Goal: Task Accomplishment & Management: Use online tool/utility

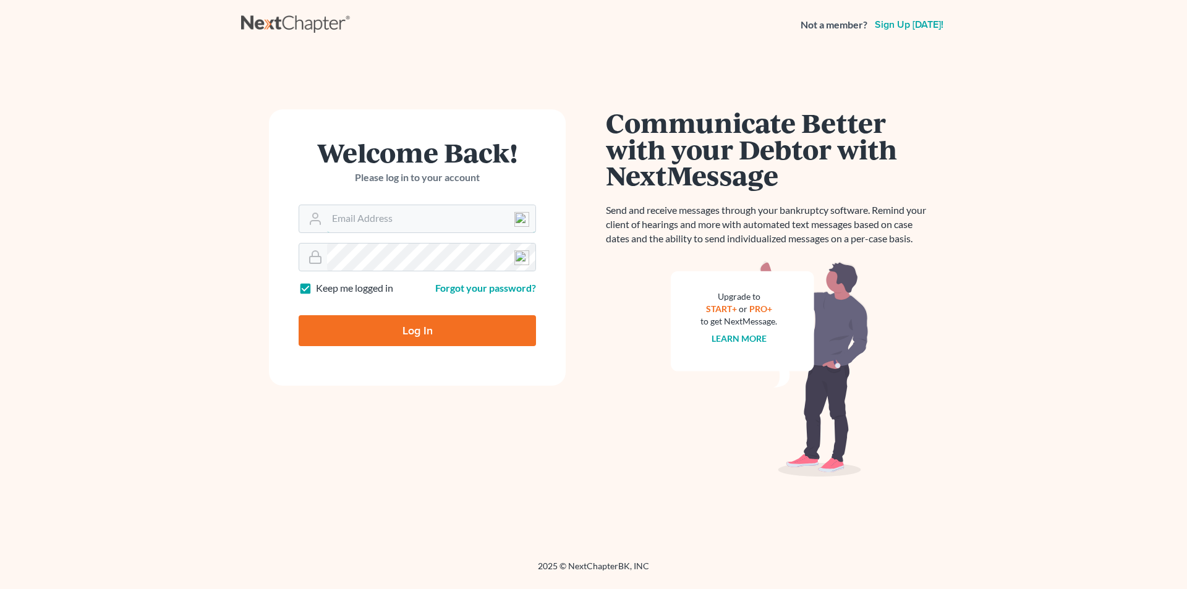
type input "[EMAIL_ADDRESS][DOMAIN_NAME]"
click at [415, 323] on input "Log In" at bounding box center [417, 330] width 237 height 31
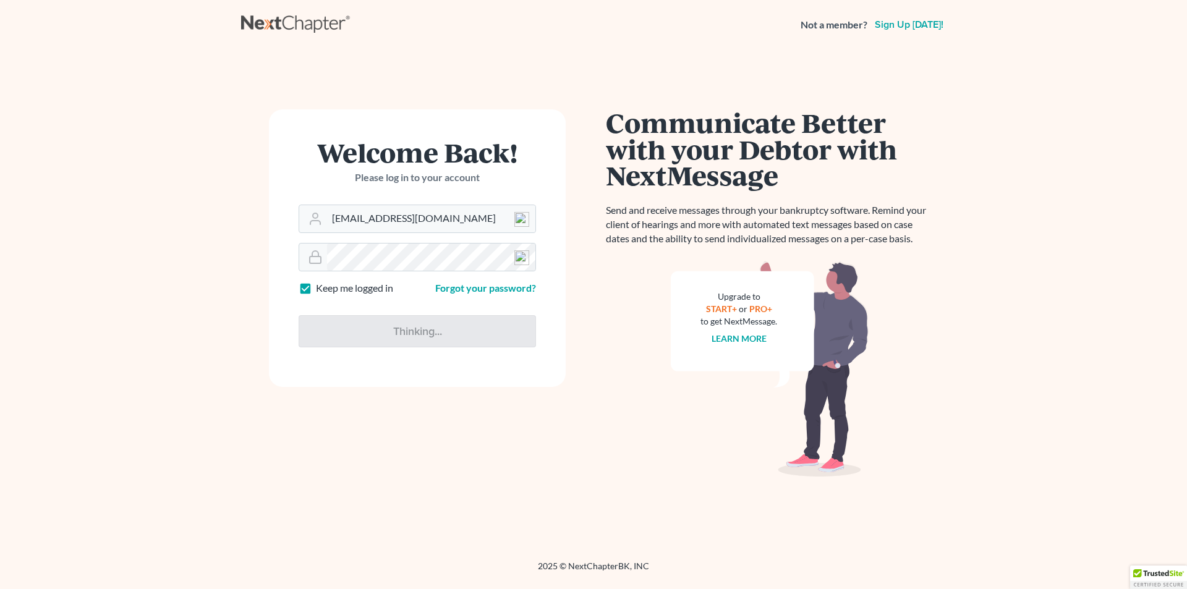
type input "Thinking..."
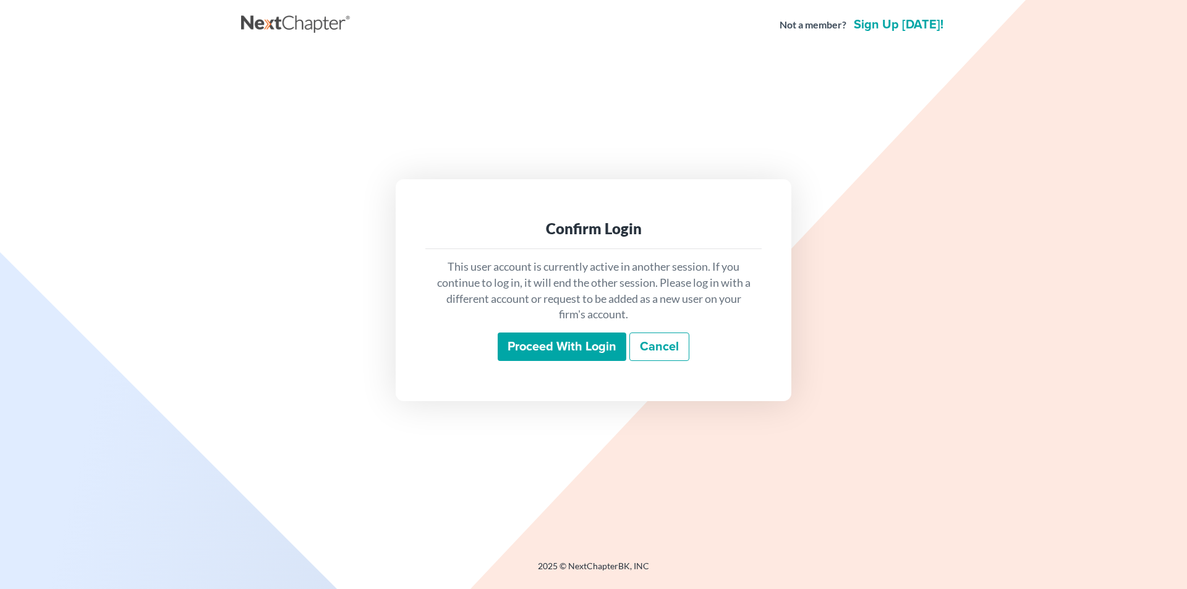
click at [603, 354] on input "Proceed with login" at bounding box center [562, 347] width 129 height 28
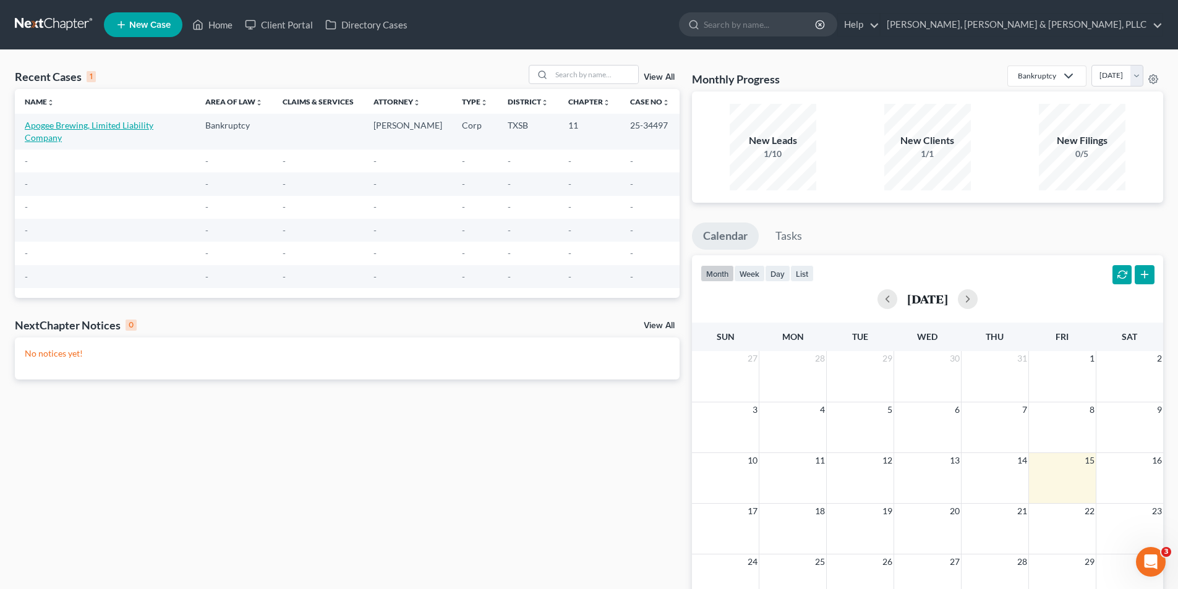
click at [133, 124] on link "Apogee Brewing, Limited Liability Company" at bounding box center [89, 131] width 129 height 23
select select "7"
